Goal: Use online tool/utility

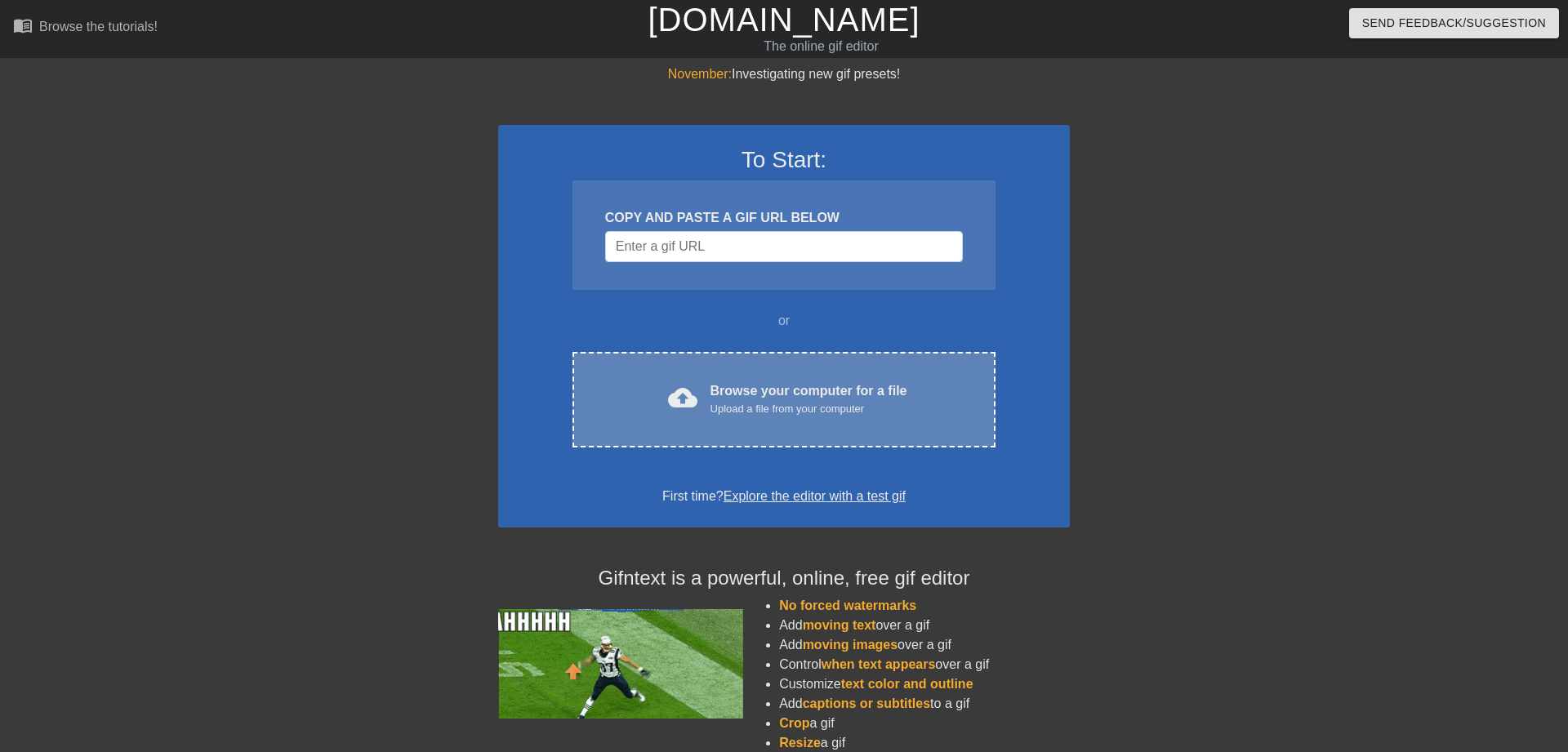
click at [788, 414] on div "Upload a file from your computer" at bounding box center [808, 409] width 197 height 16
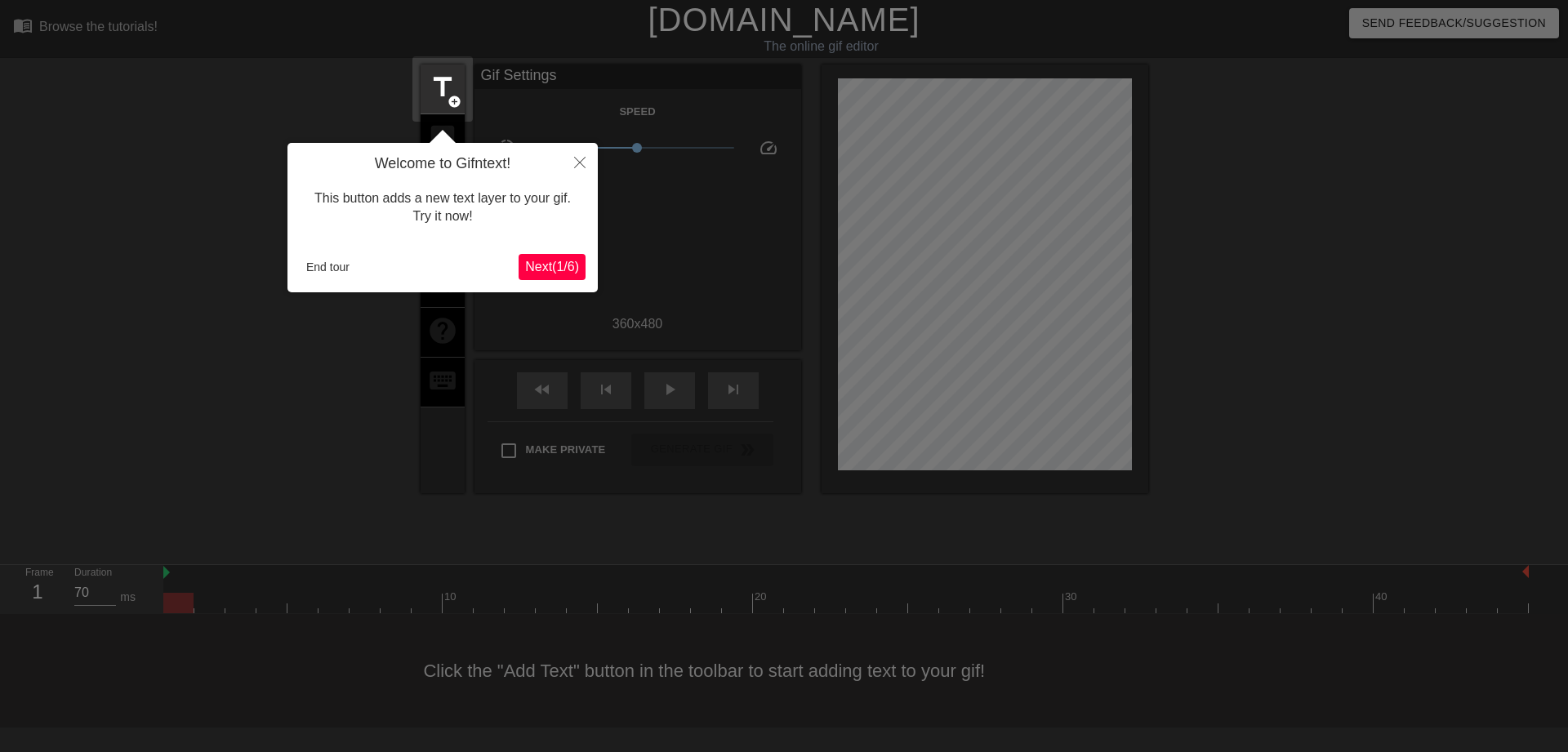
click at [553, 263] on span "Next ( 1 / 6 )" at bounding box center [552, 266] width 54 height 14
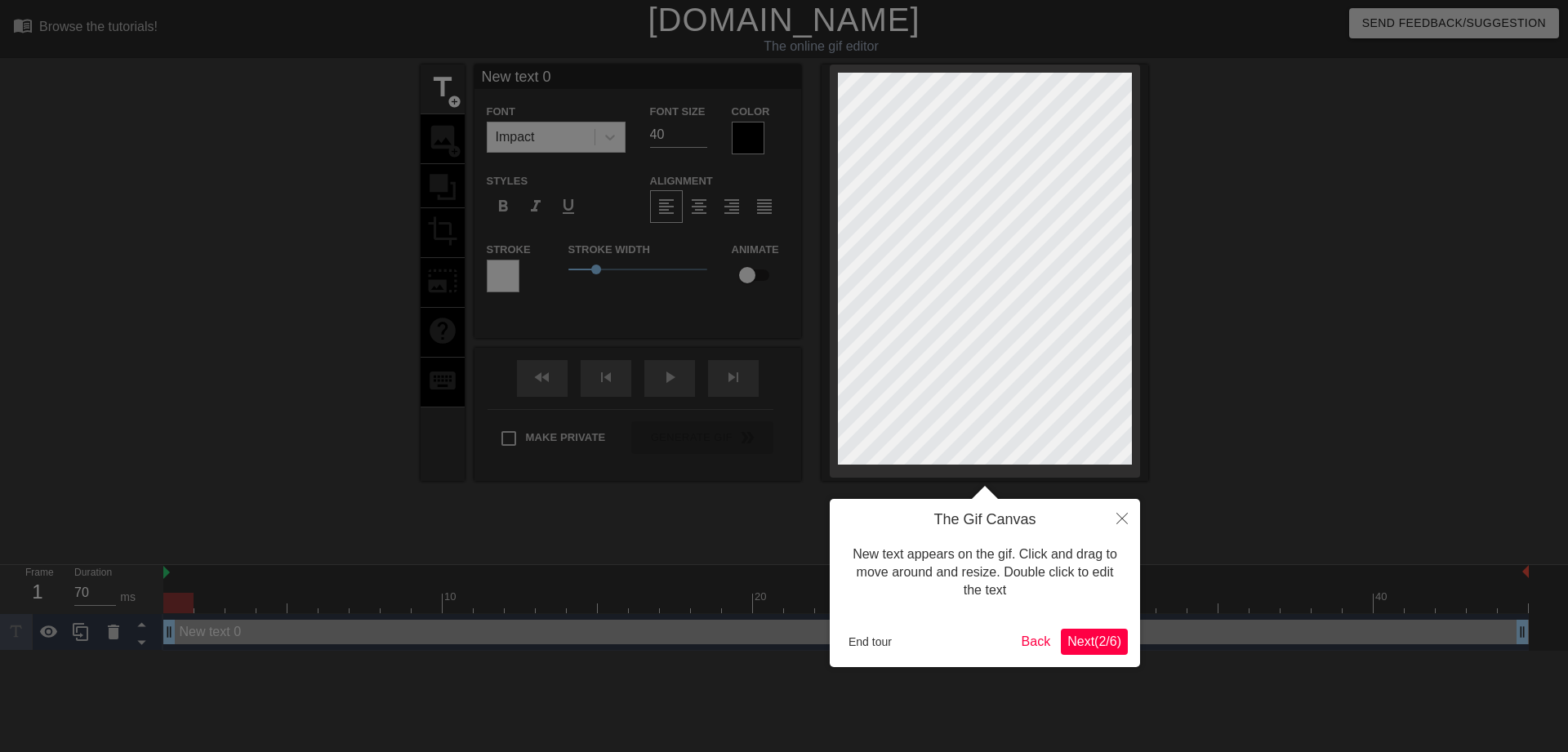
click at [1085, 639] on span "Next ( 2 / 6 )" at bounding box center [1094, 642] width 54 height 14
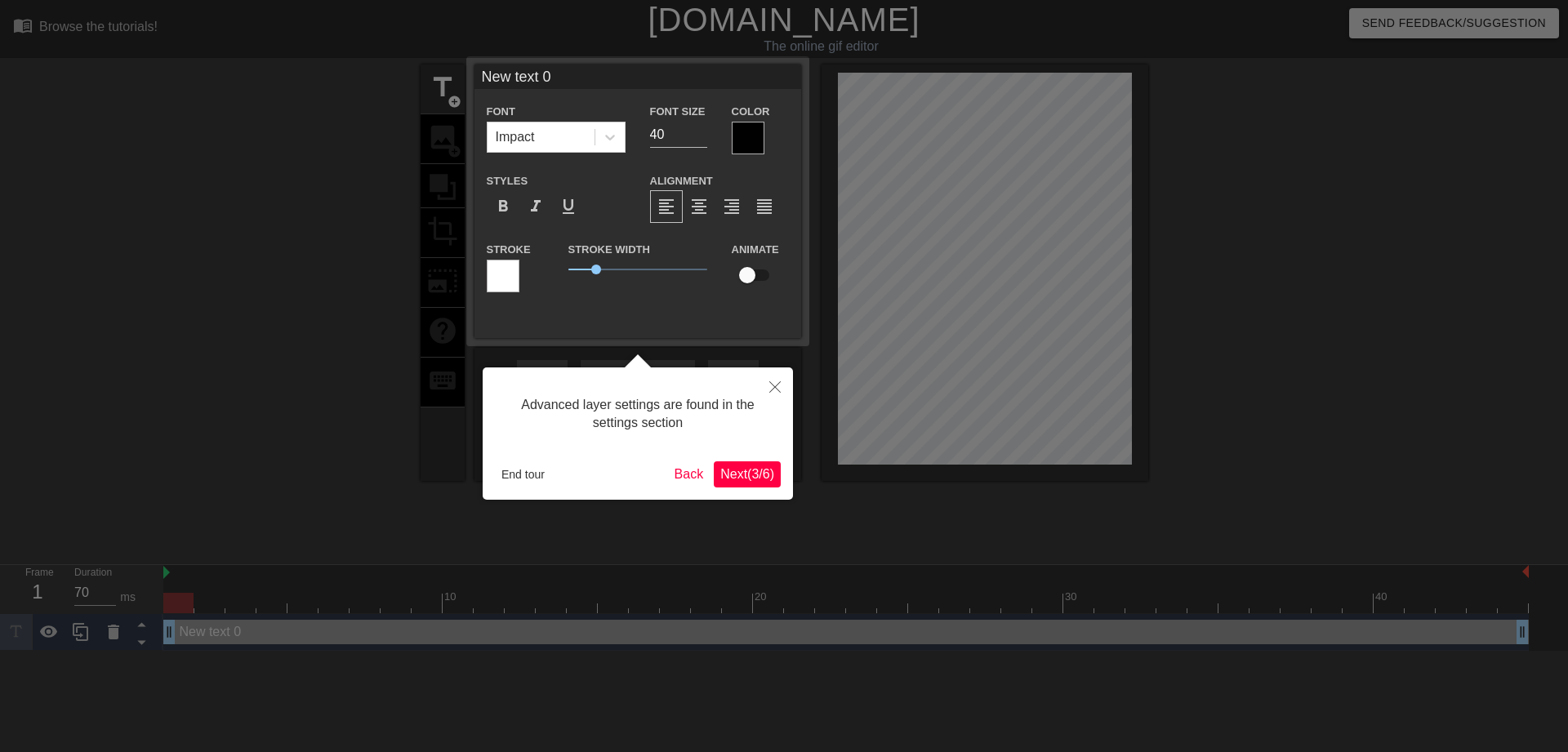
click at [730, 467] on span "Next ( 3 / 6 )" at bounding box center [748, 474] width 54 height 14
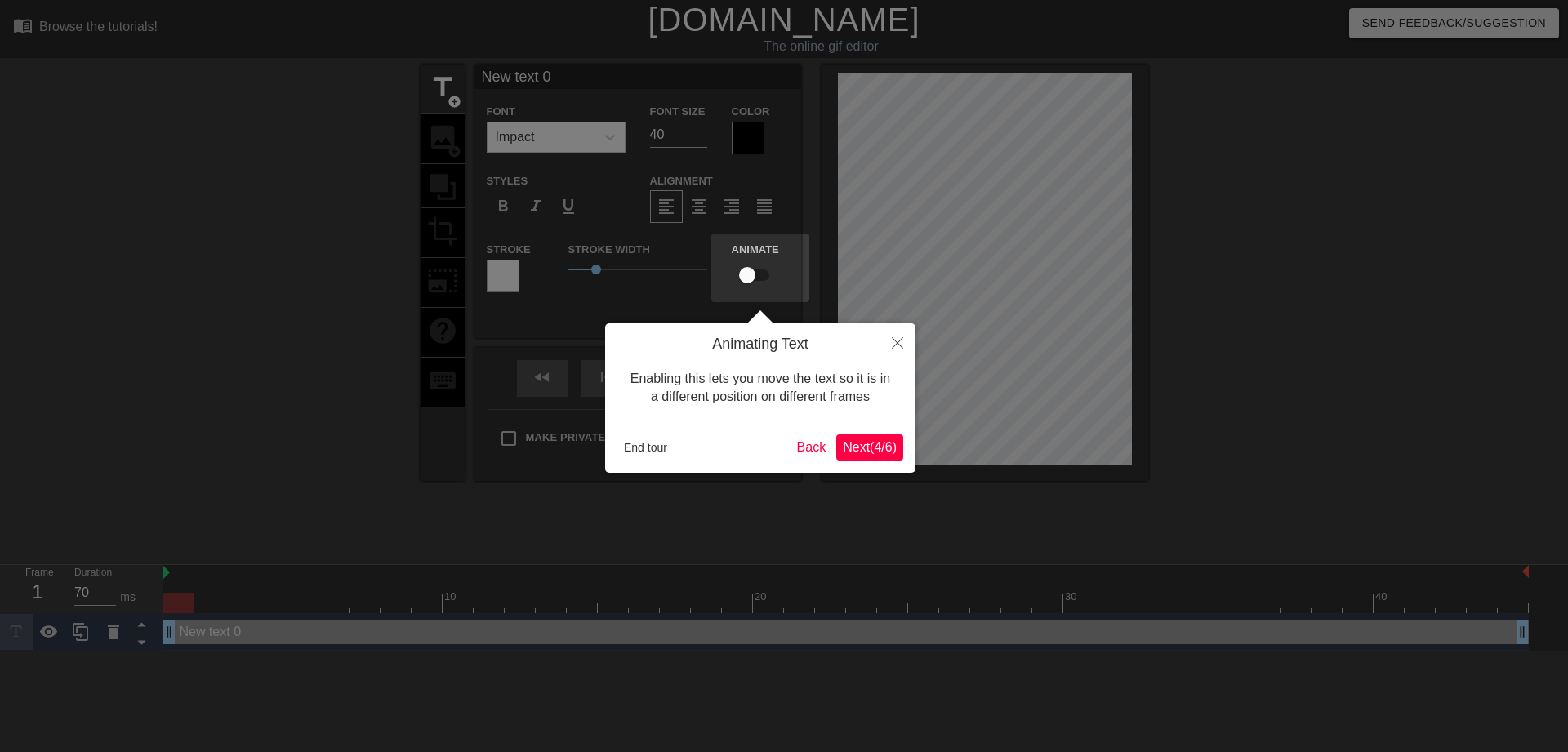
click at [843, 453] on span "Next ( 4 / 6 )" at bounding box center [870, 447] width 54 height 14
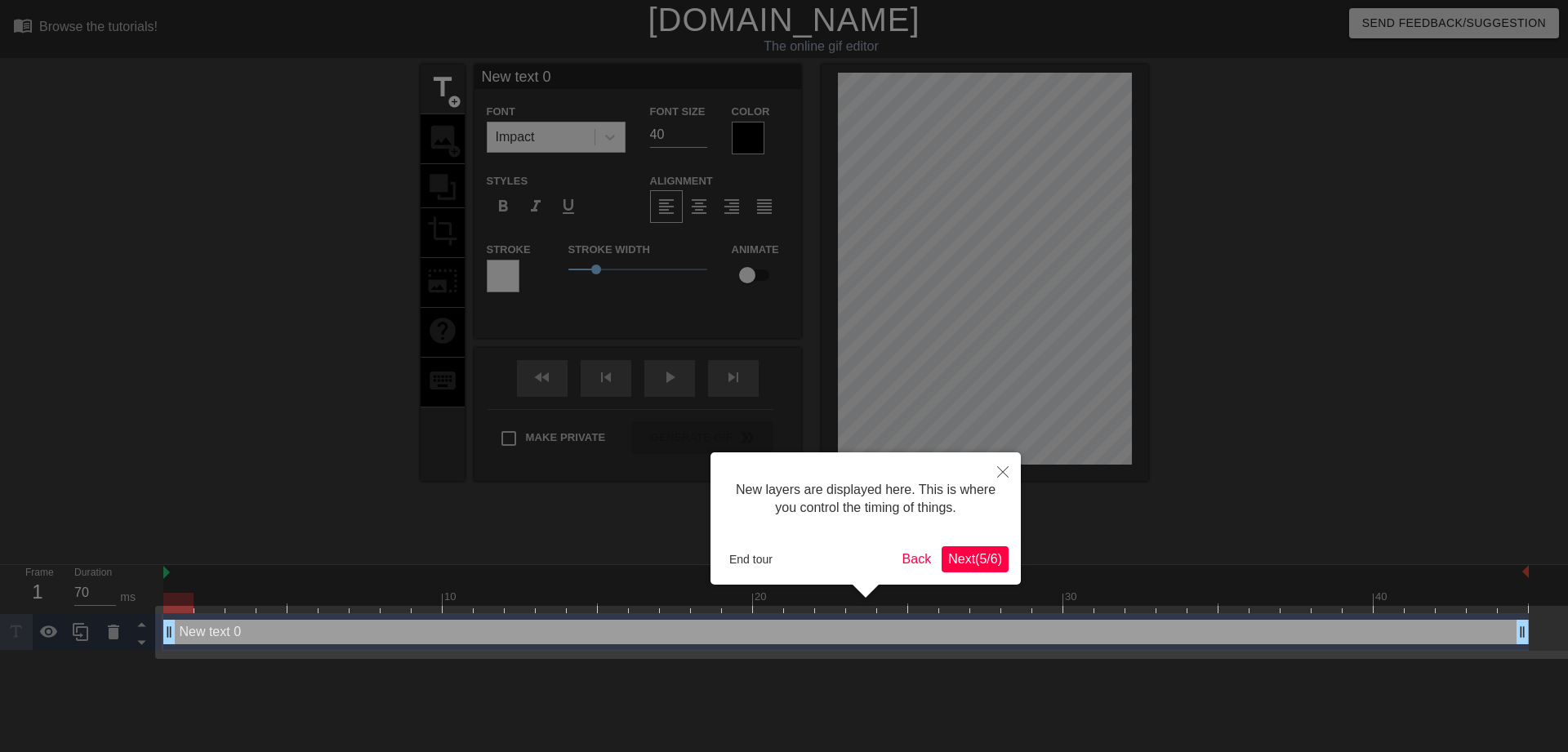
click at [955, 550] on button "Next ( 5 / 6 )" at bounding box center [974, 559] width 67 height 26
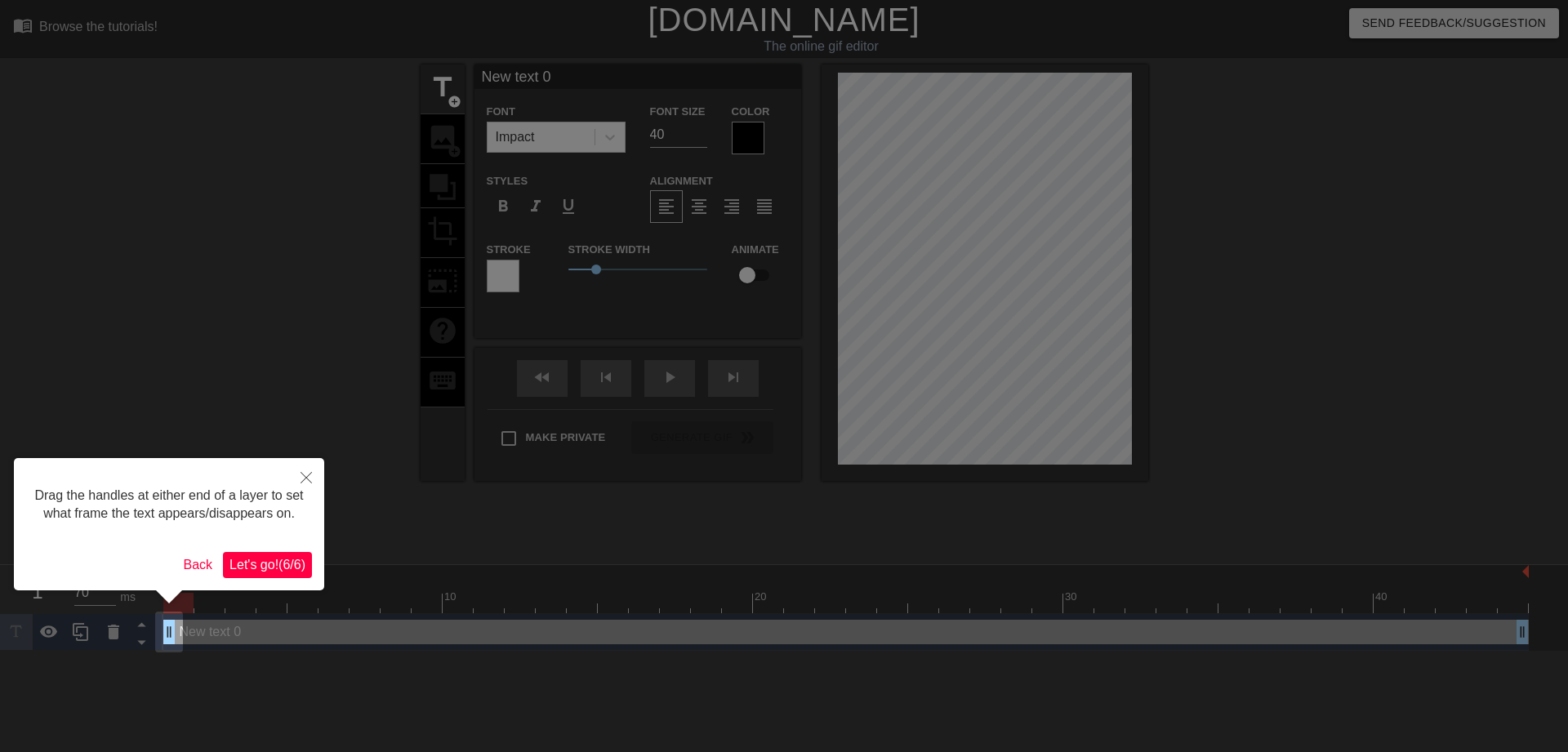
click at [270, 557] on button "Let's go! ( 6 / 6 )" at bounding box center [267, 565] width 89 height 26
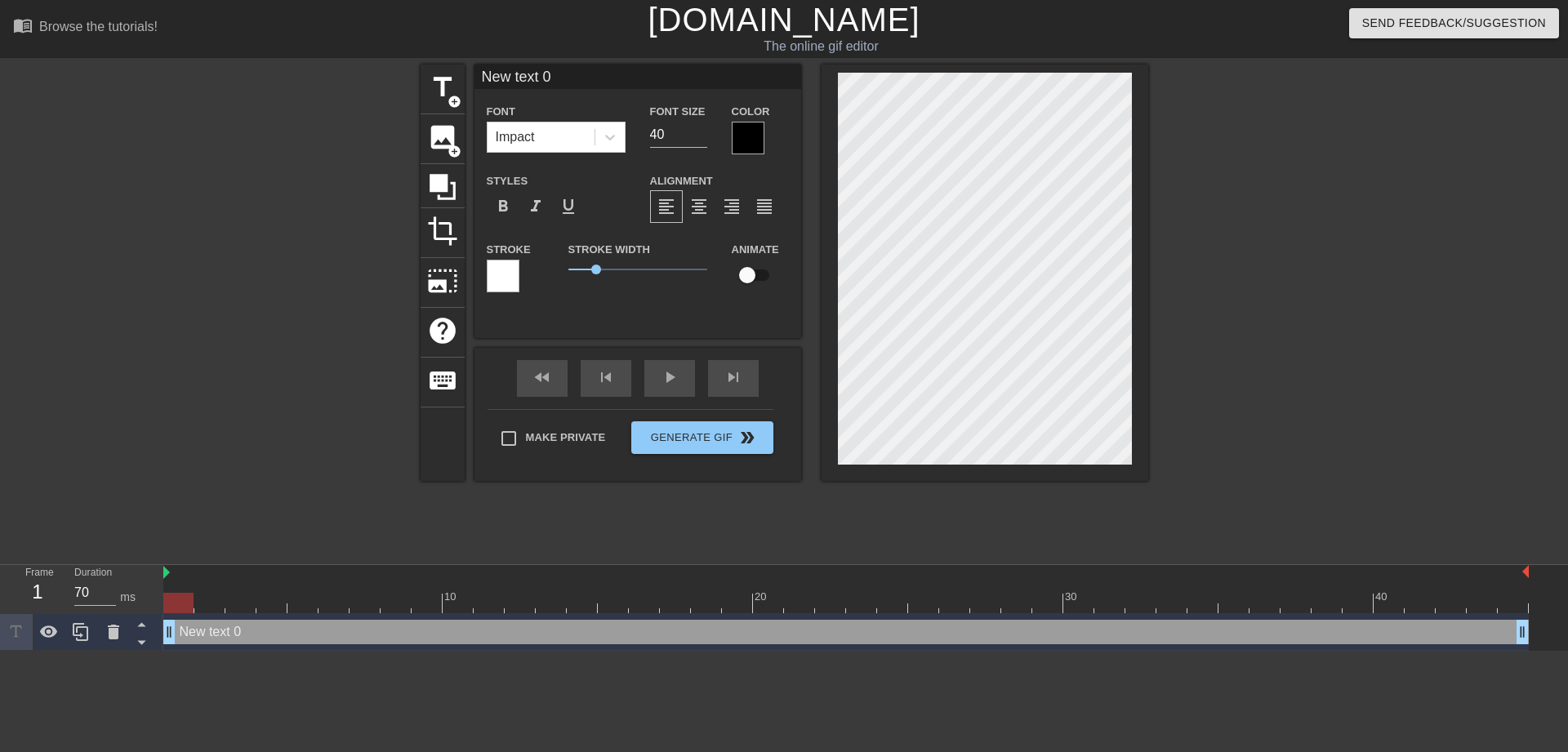
click at [941, 554] on div "title add_circle image add_circle crop photo_size_select_large help keyboard Ne…" at bounding box center [784, 310] width 727 height 490
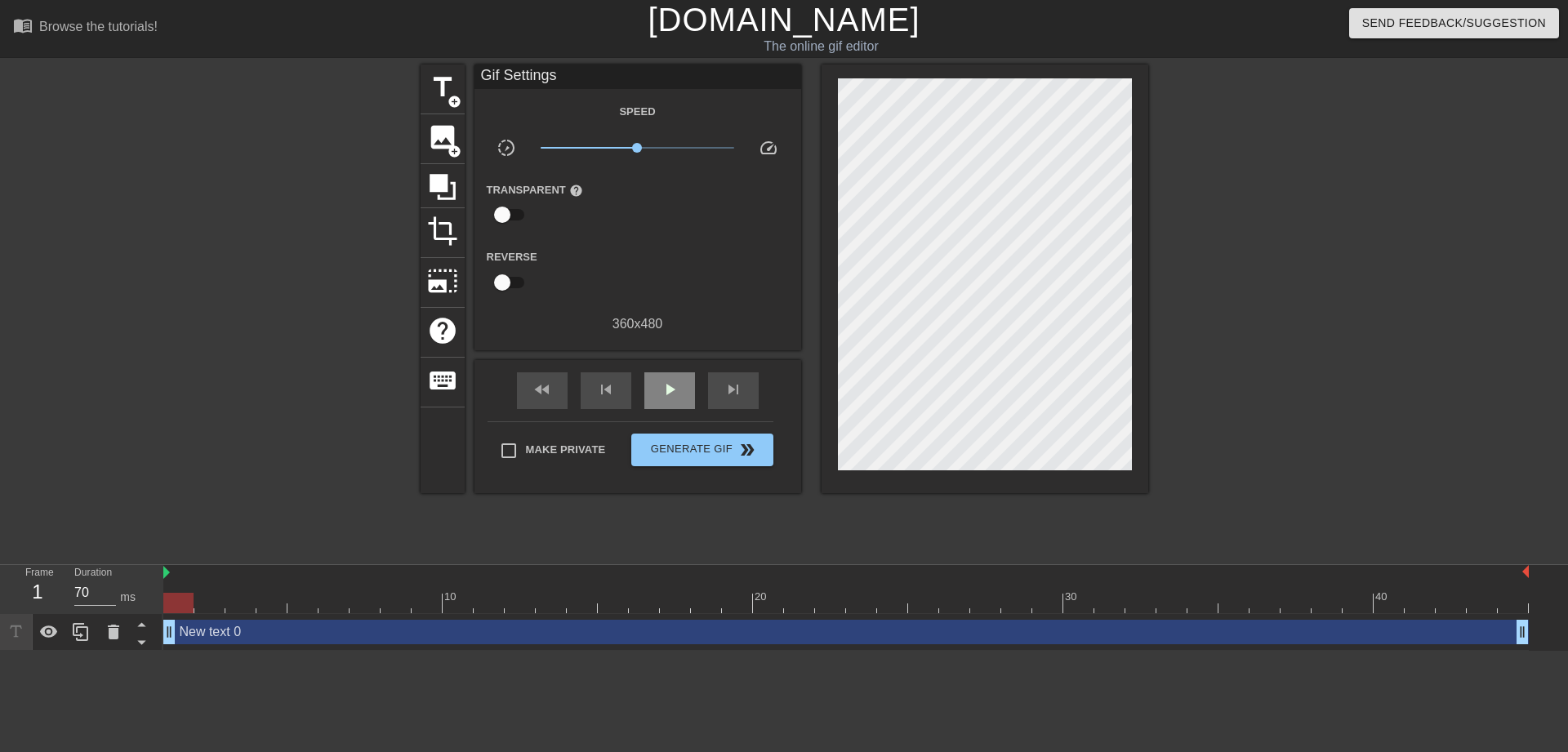
click at [663, 376] on div "fast_rewind skip_previous play_arrow skip_next" at bounding box center [637, 391] width 266 height 61
click at [664, 395] on span "play_arrow" at bounding box center [669, 390] width 19 height 19
type input "60"
click at [658, 392] on div "pause" at bounding box center [669, 391] width 50 height 37
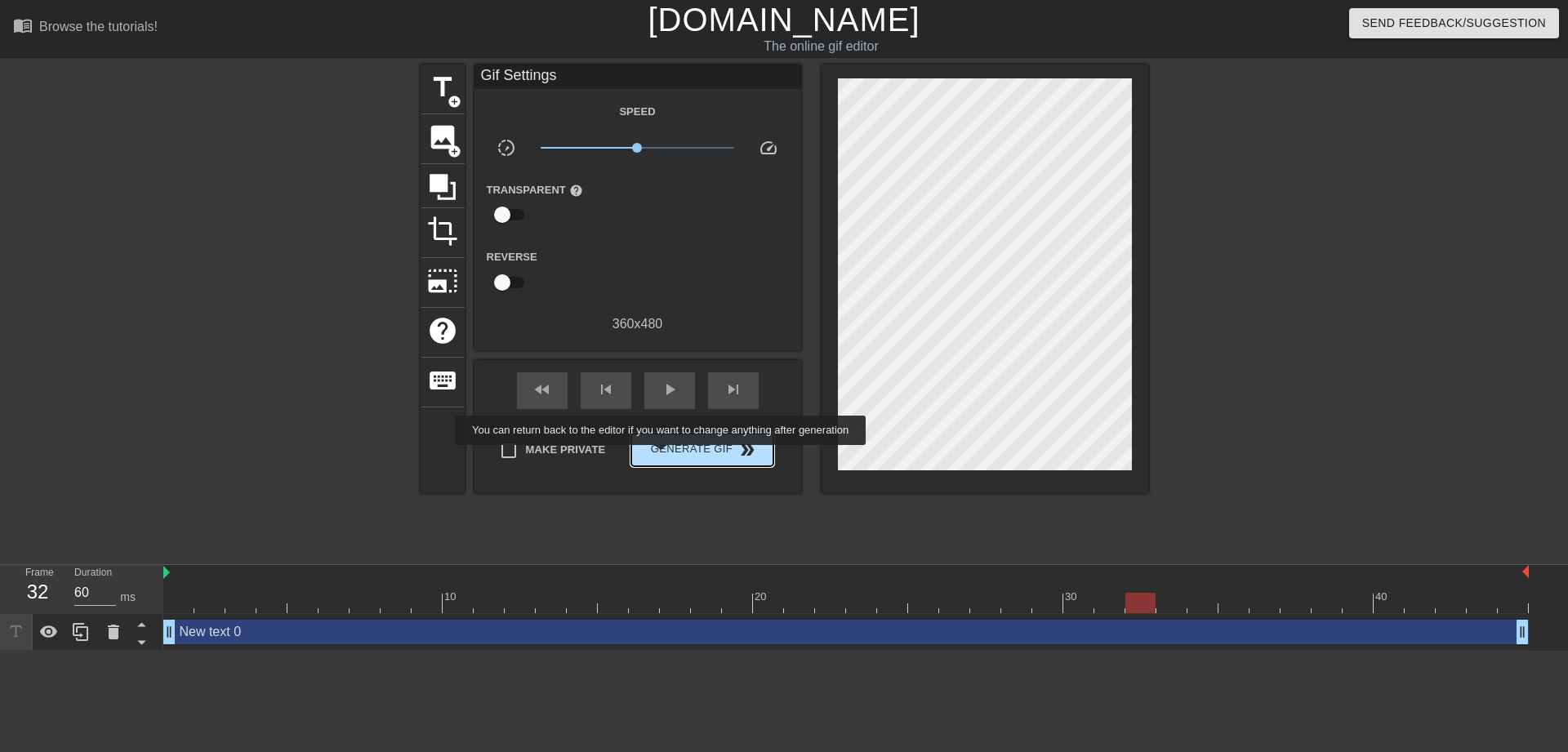
click at [661, 456] on span "Generate Gif double_arrow" at bounding box center [701, 450] width 128 height 19
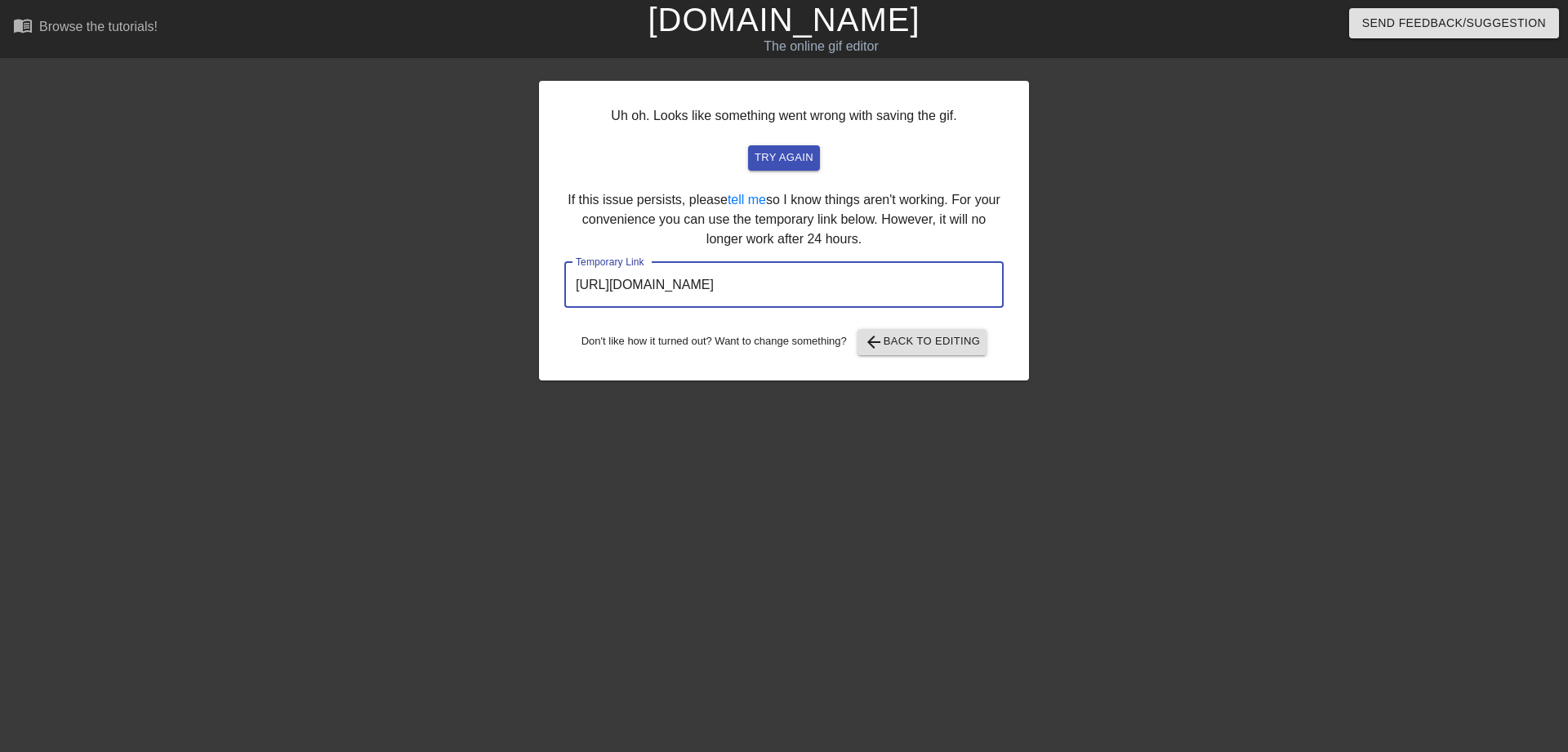
click at [942, 289] on input "http://www.gifntext.com/temp_generations/na18TGhx.gif" at bounding box center [784, 285] width 440 height 46
drag, startPoint x: 939, startPoint y: 289, endPoint x: 573, endPoint y: 295, distance: 366.0
click at [573, 295] on input "http://www.gifntext.com/temp_generations/na18TGhx.gif" at bounding box center [784, 285] width 440 height 46
click at [788, 152] on span "try again" at bounding box center [784, 157] width 59 height 18
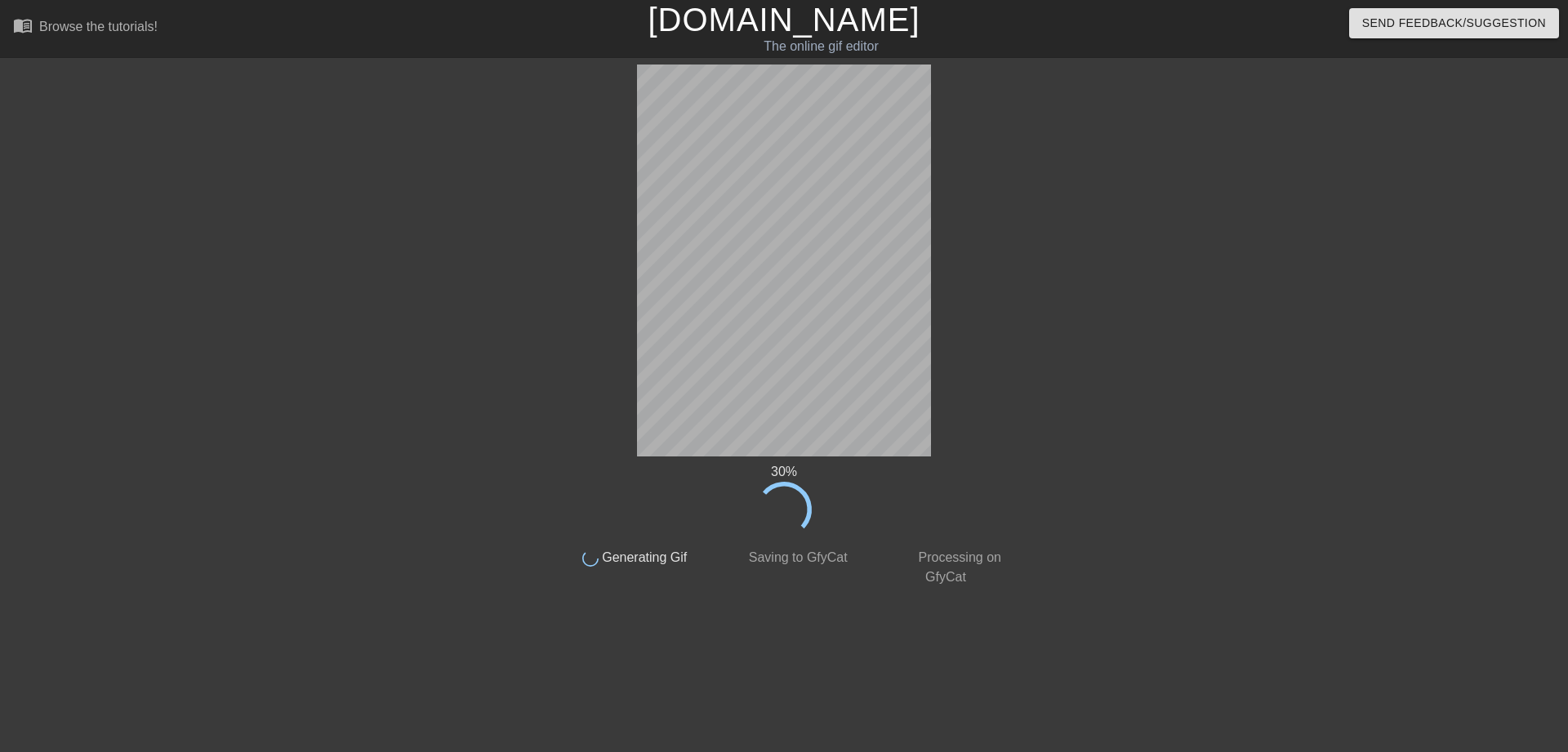
click at [771, 23] on link "[DOMAIN_NAME]" at bounding box center [784, 19] width 272 height 36
